Goal: Navigation & Orientation: Find specific page/section

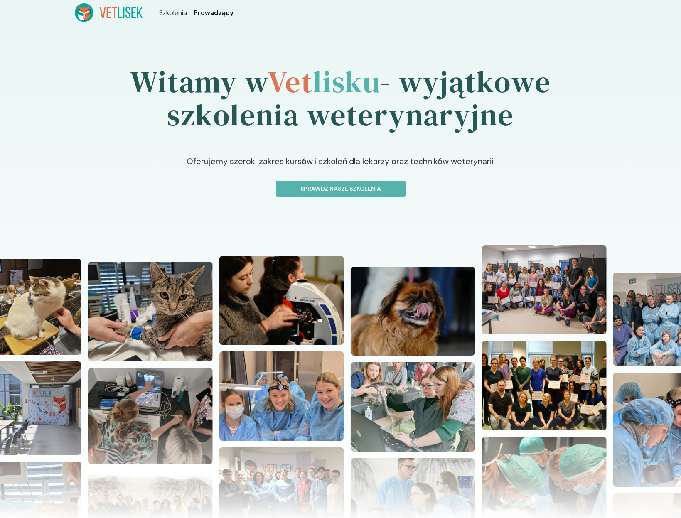
click at [210, 15] on span "Prowadzący" at bounding box center [214, 13] width 40 height 10
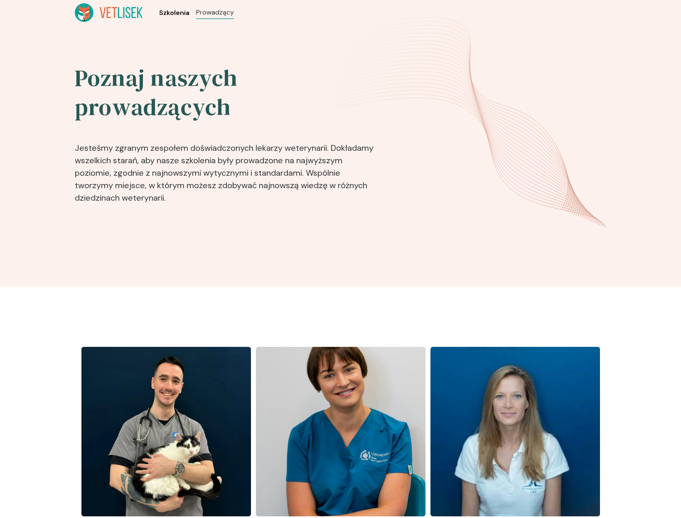
click at [179, 13] on span "Szkolenia" at bounding box center [174, 13] width 30 height 10
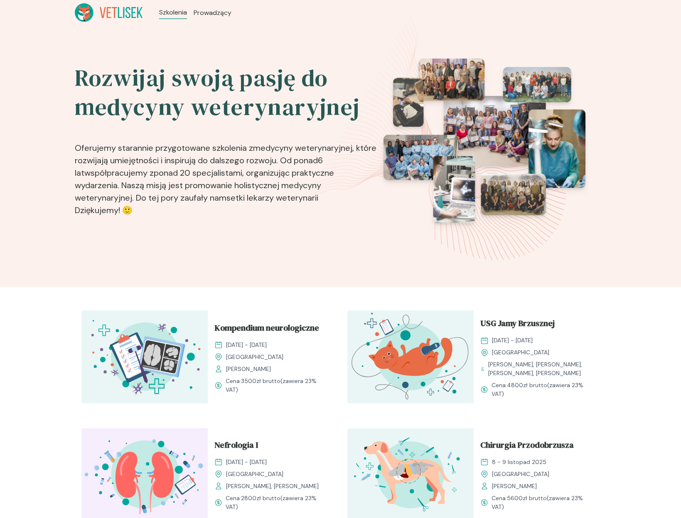
click at [90, 9] on icon at bounding box center [84, 12] width 19 height 19
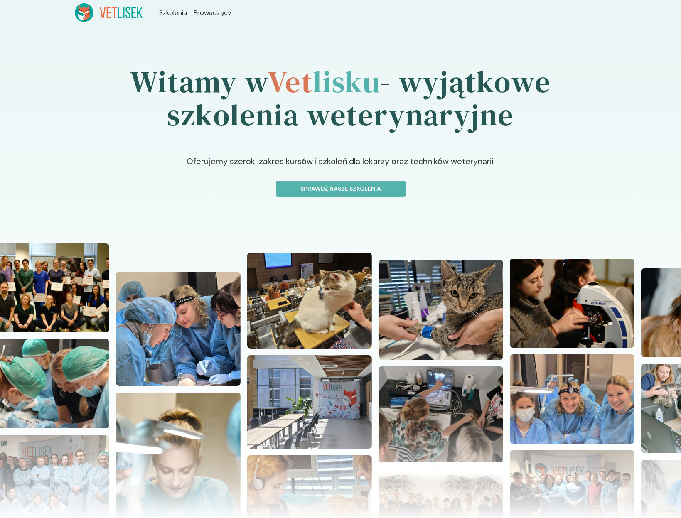
click at [113, 9] on icon at bounding box center [109, 12] width 68 height 19
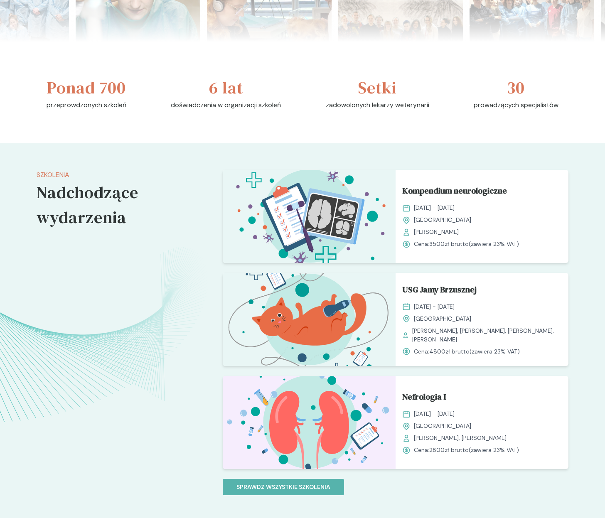
scroll to position [499, 0]
